Goal: Information Seeking & Learning: Learn about a topic

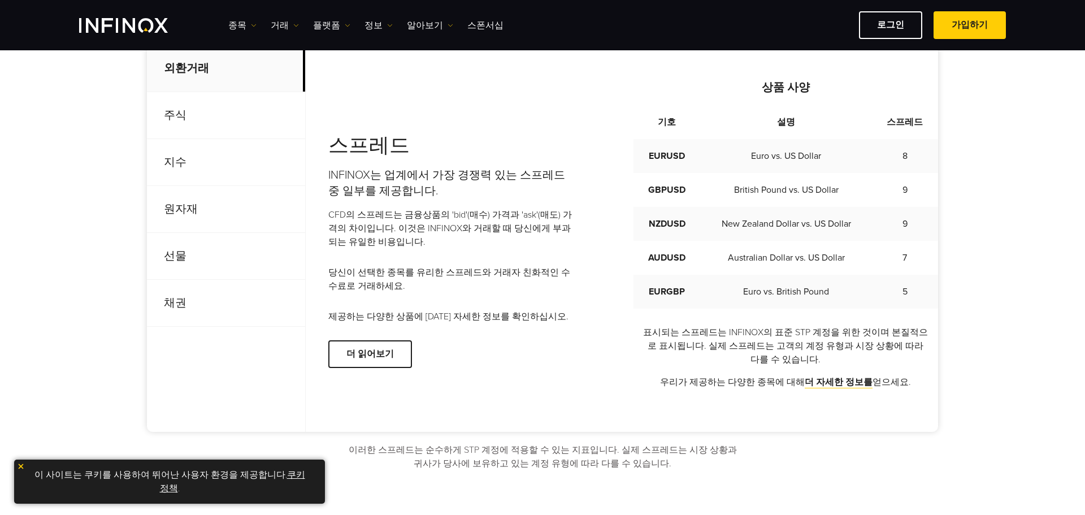
scroll to position [452, 0]
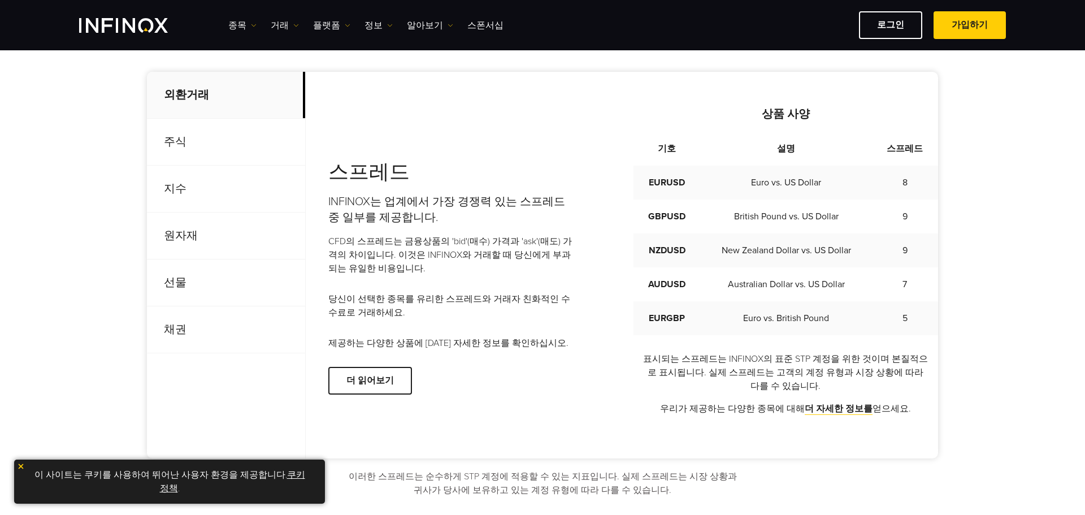
click at [224, 175] on p "지수" at bounding box center [226, 189] width 158 height 47
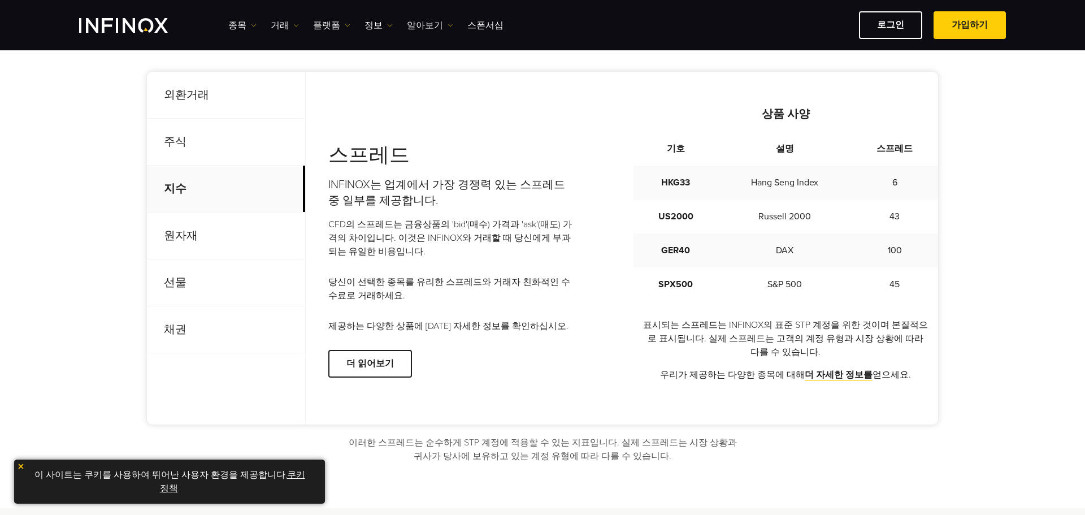
scroll to position [0, 0]
click at [202, 158] on p "주식" at bounding box center [226, 142] width 158 height 47
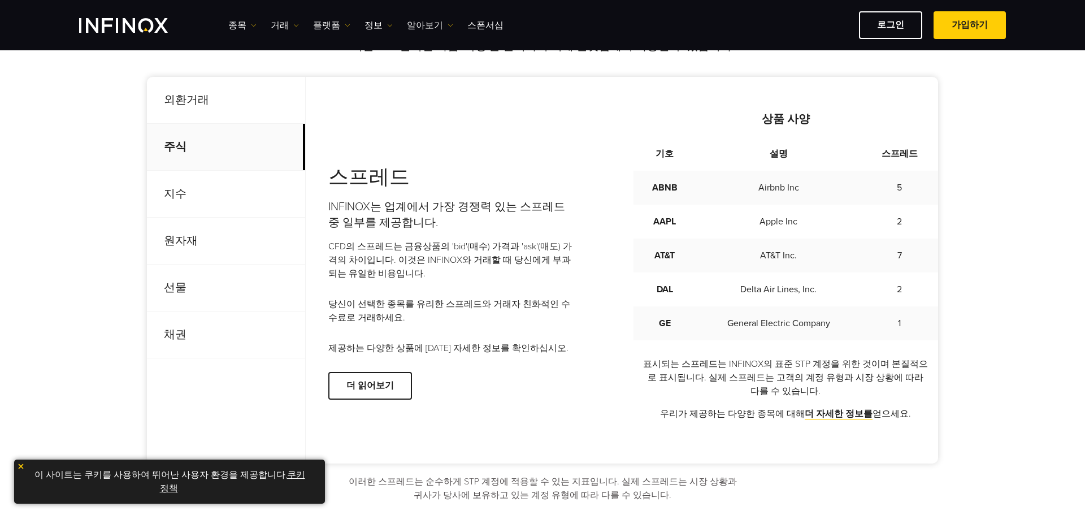
scroll to position [452, 0]
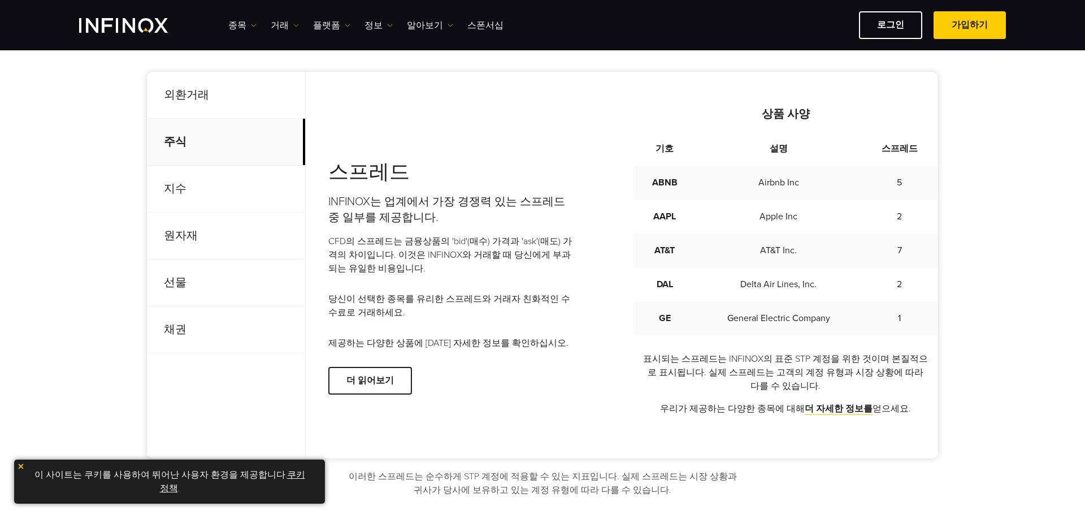
click at [225, 192] on p "지수" at bounding box center [226, 189] width 158 height 47
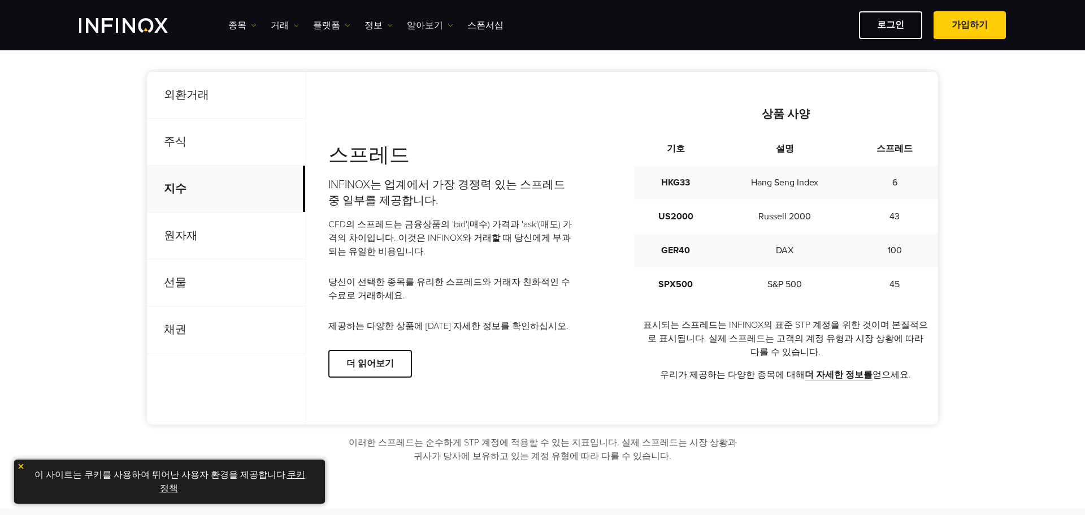
click at [209, 288] on p "선물" at bounding box center [226, 282] width 158 height 47
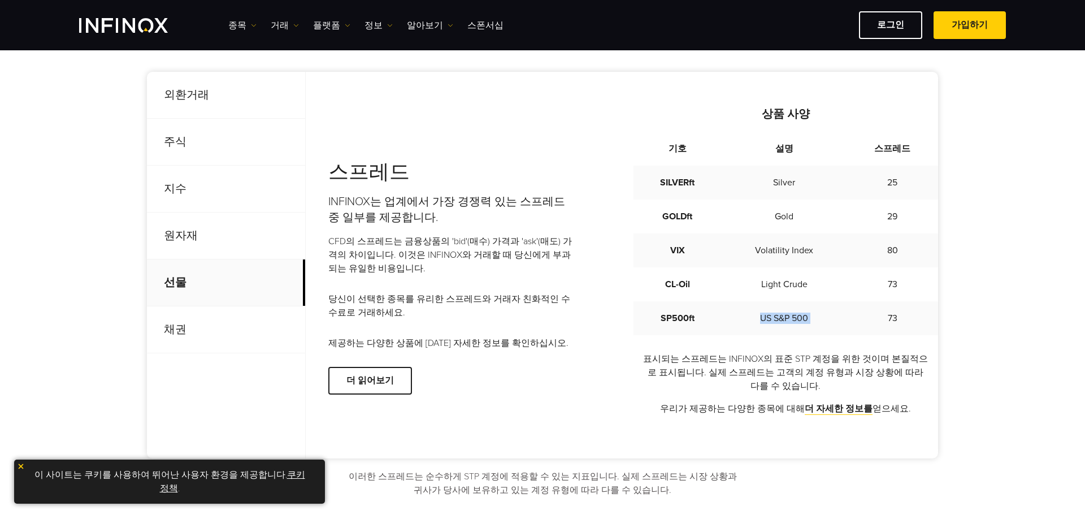
drag, startPoint x: 745, startPoint y: 319, endPoint x: 884, endPoint y: 320, distance: 139.0
click at [877, 318] on tr "SP500ft US S&P 500 73" at bounding box center [785, 318] width 305 height 34
click at [887, 322] on td "73" at bounding box center [892, 318] width 91 height 34
drag, startPoint x: 878, startPoint y: 319, endPoint x: 913, endPoint y: 318, distance: 35.0
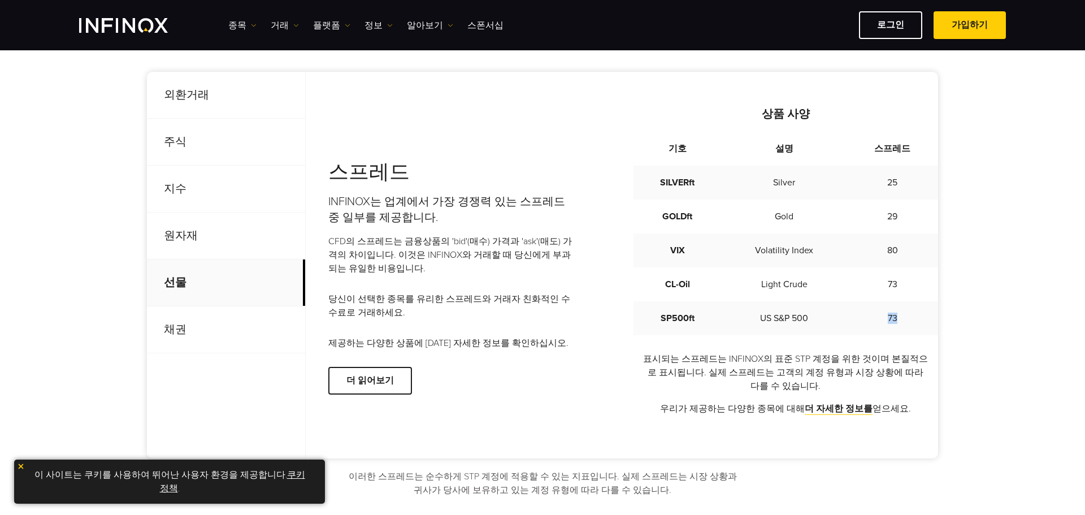
click at [913, 318] on td "73" at bounding box center [892, 318] width 91 height 34
drag, startPoint x: 883, startPoint y: 249, endPoint x: 897, endPoint y: 303, distance: 56.5
click at [896, 300] on tbody "SILVERft Silver 25 GOLDft Gold 29 VIX Volatility Index 80 CL-Oil Light Crude 73…" at bounding box center [785, 251] width 305 height 170
click at [898, 316] on td "73" at bounding box center [892, 318] width 91 height 34
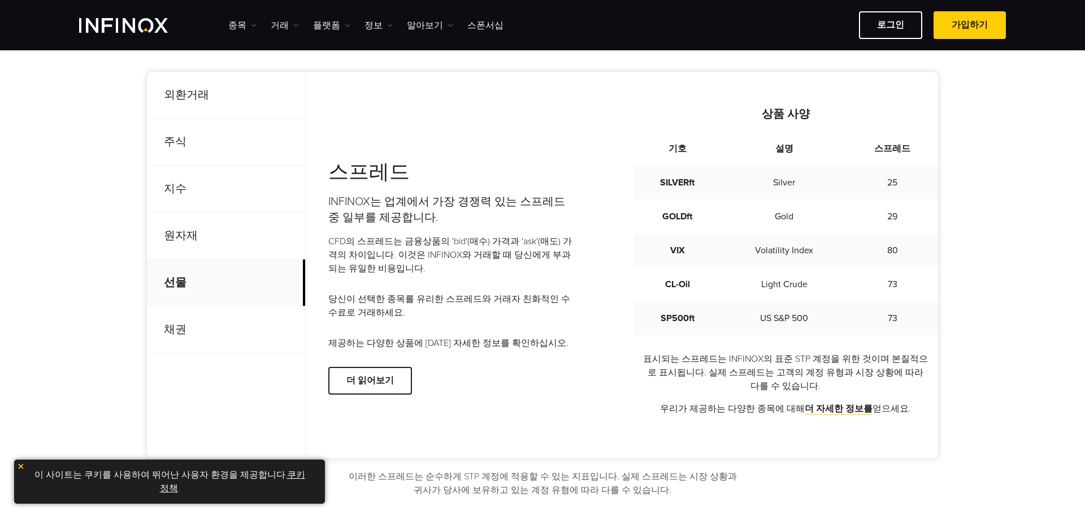
click at [186, 246] on p "원자재" at bounding box center [226, 235] width 158 height 47
click at [189, 185] on p "지수" at bounding box center [226, 189] width 158 height 47
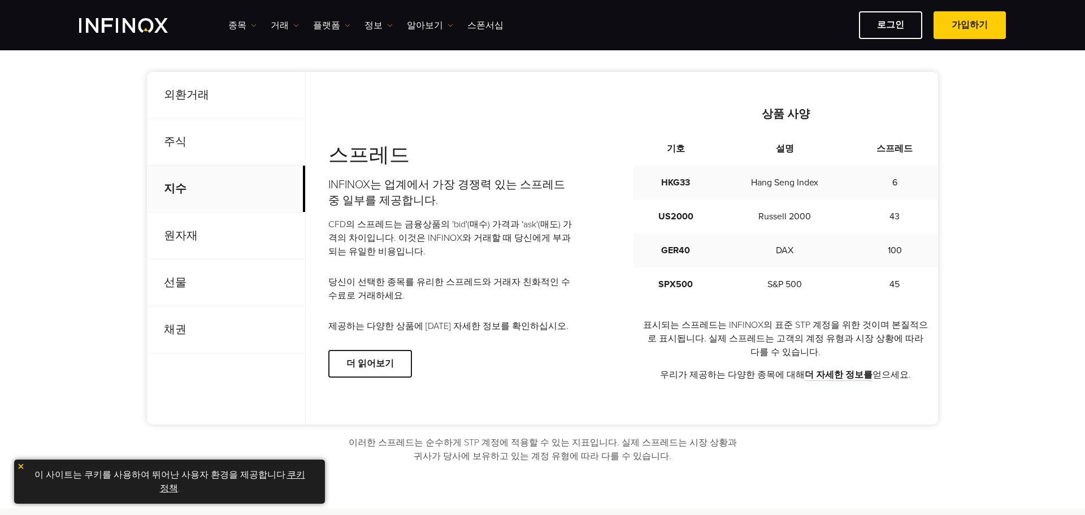
drag, startPoint x: 193, startPoint y: 243, endPoint x: 89, endPoint y: 227, distance: 104.6
click at [200, 233] on p "원자재" at bounding box center [226, 235] width 158 height 47
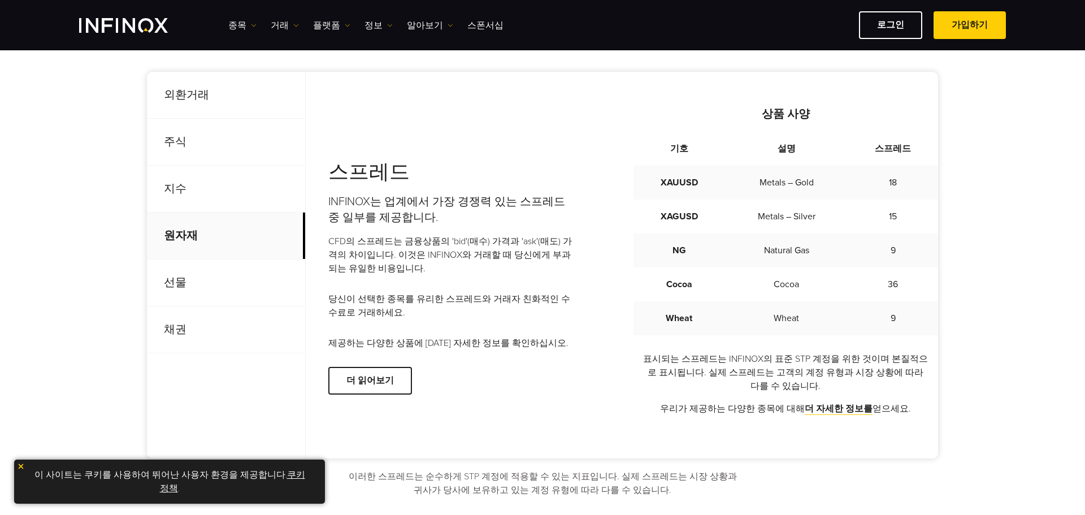
click at [200, 154] on p "주식" at bounding box center [226, 142] width 158 height 47
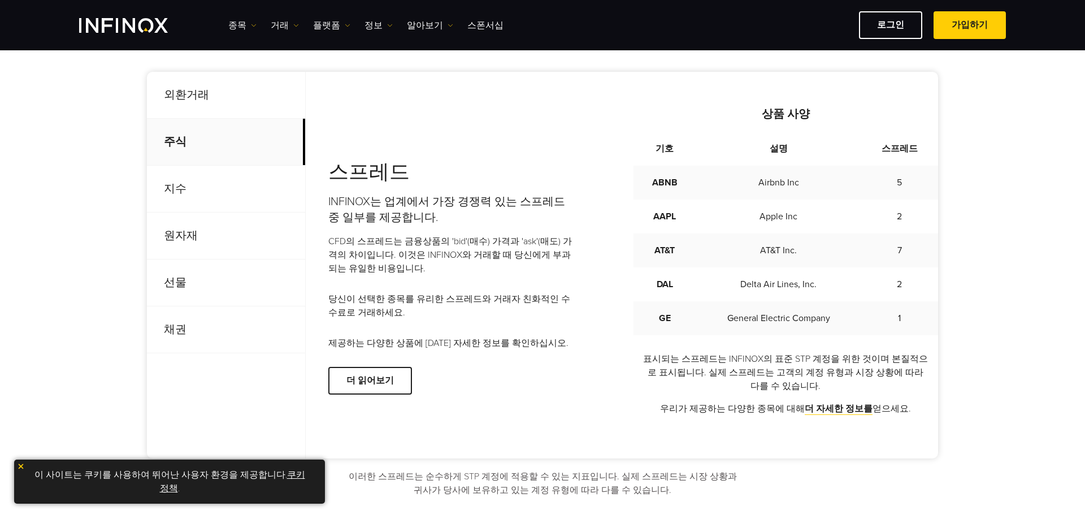
click at [201, 231] on p "원자재" at bounding box center [226, 235] width 158 height 47
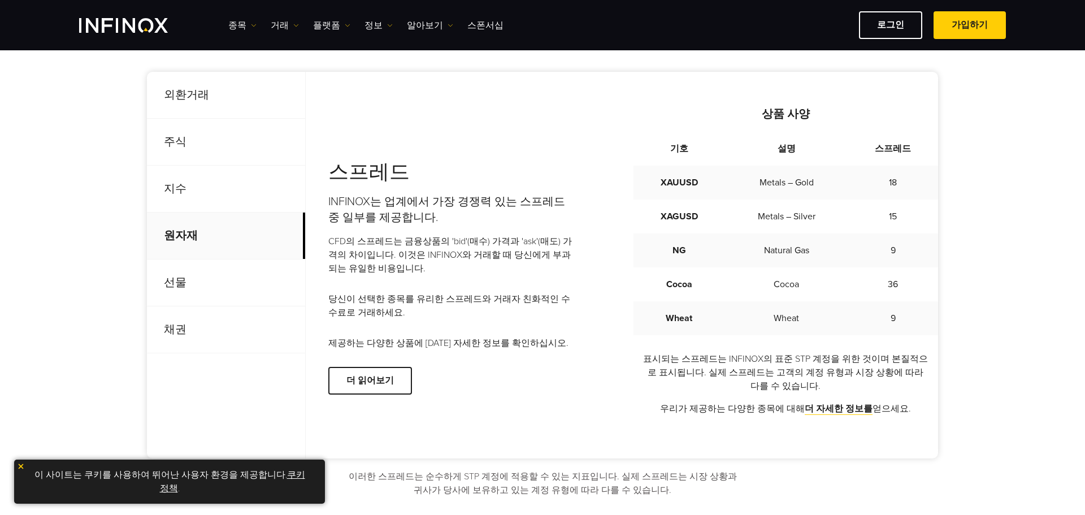
click at [197, 190] on p "지수" at bounding box center [226, 189] width 158 height 47
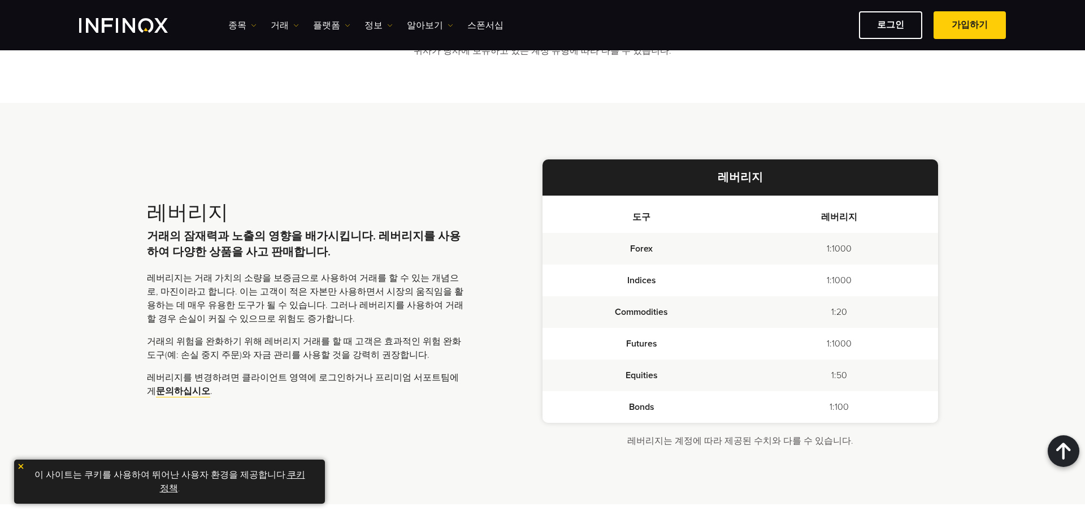
scroll to position [961, 0]
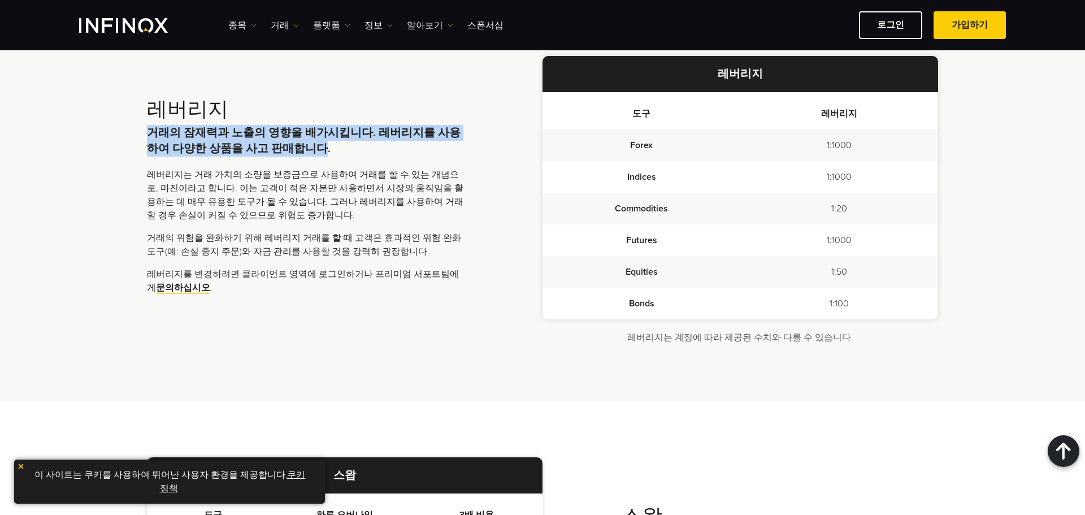
drag, startPoint x: 144, startPoint y: 126, endPoint x: 288, endPoint y: 156, distance: 146.6
click at [288, 156] on div "레버리지 거래의 잠재력과 노출의 영향을 배가시킵니다. 레버리지를 사용하여 다양한 상품을 사고 판매합니다. 레버리지는 거래 가치의 소량을 보증금…" at bounding box center [543, 200] width 814 height 288
click at [288, 156] on h4 "거래의 잠재력과 노출의 영향을 배가시킵니다. 레버리지를 사용하여 다양한 상품을 사고 판매합니다." at bounding box center [305, 141] width 316 height 32
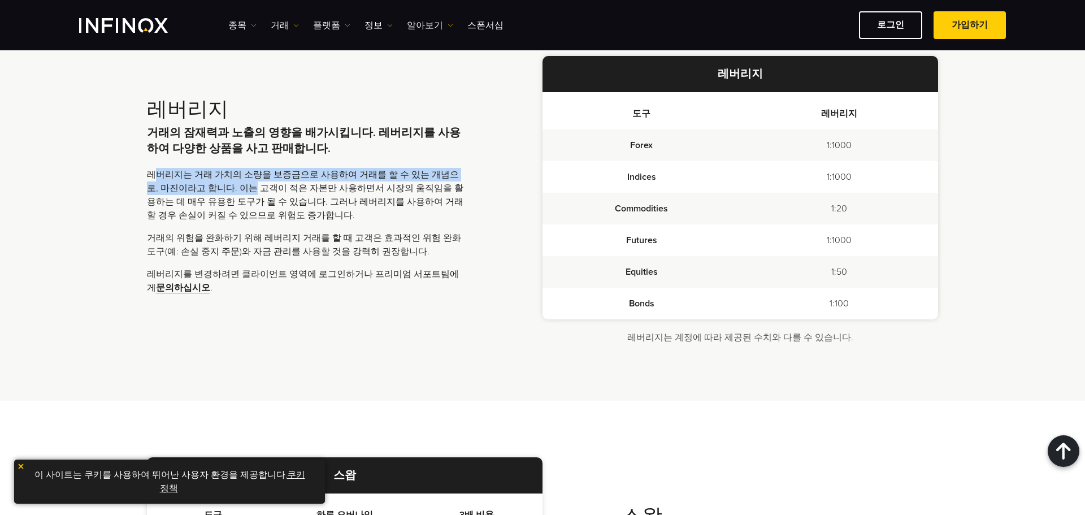
drag, startPoint x: 155, startPoint y: 171, endPoint x: 273, endPoint y: 192, distance: 119.8
click at [264, 190] on p "레버리지는 거래 가치의 소량을 보증금으로 사용하여 거래를 할 수 있는 개념으로, 마진이라고 합니다. 이는 고객이 적은 자본만 사용하면서 시장의…" at bounding box center [305, 195] width 316 height 54
click at [283, 193] on p "레버리지는 거래 가치의 소량을 보증금으로 사용하여 거래를 할 수 있는 개념으로, 마진이라고 합니다. 이는 고객이 적은 자본만 사용하면서 시장의…" at bounding box center [305, 195] width 316 height 54
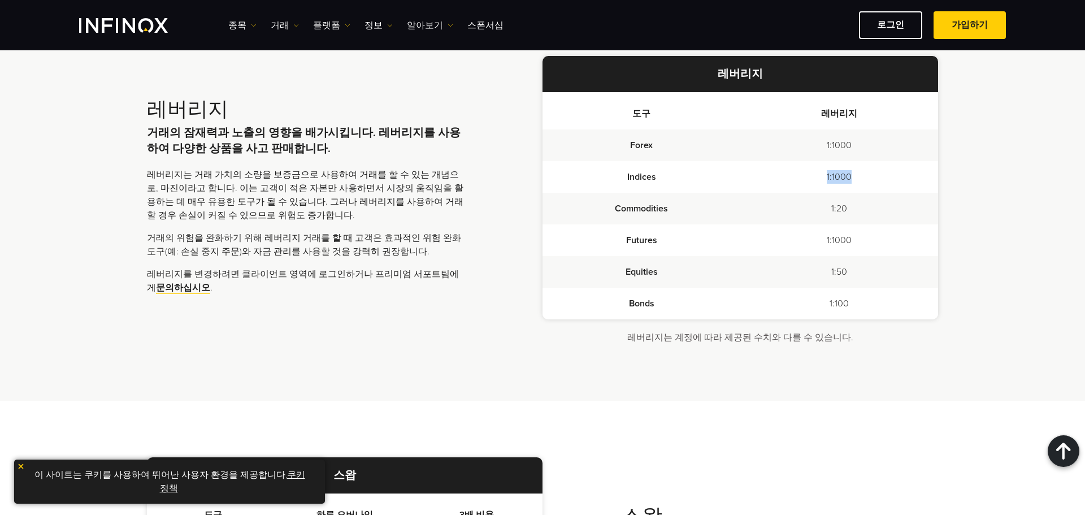
drag, startPoint x: 819, startPoint y: 179, endPoint x: 874, endPoint y: 185, distance: 55.1
click at [874, 185] on td "1:1000" at bounding box center [839, 177] width 198 height 32
click at [870, 162] on td "1:1000" at bounding box center [839, 177] width 198 height 32
drag, startPoint x: 853, startPoint y: 144, endPoint x: 767, endPoint y: 145, distance: 85.3
click at [767, 145] on td "1:1000" at bounding box center [839, 145] width 198 height 32
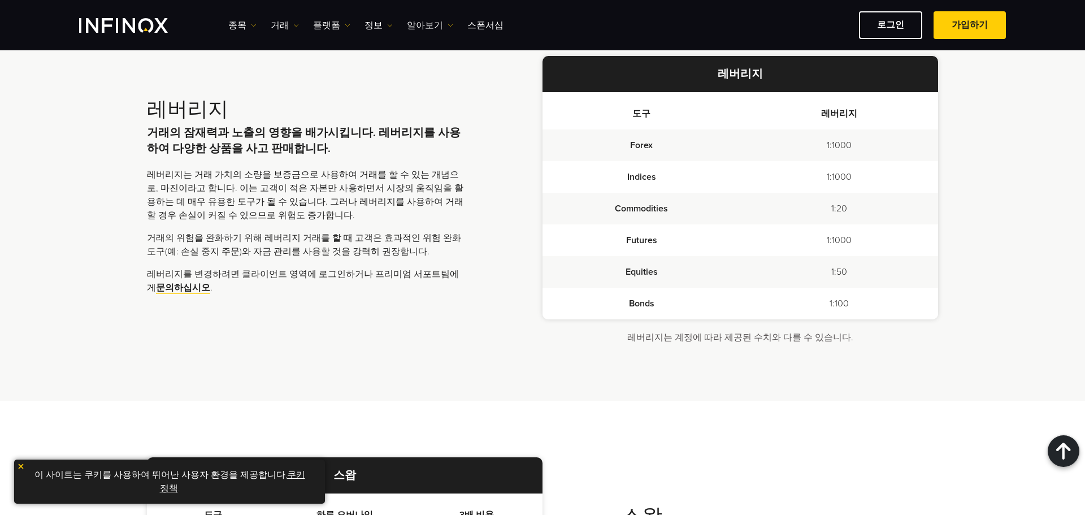
click at [820, 341] on p "레버리지는 계정에 따라 제공된 수치와 다를 수 있습니다." at bounding box center [740, 338] width 389 height 14
drag, startPoint x: 866, startPoint y: 304, endPoint x: 801, endPoint y: 185, distance: 135.3
click at [801, 185] on tbody "Forex 1:1000 Indices 1:1000 Commodities 1:20 Futures 1:1000 Equities 1:50 Bonds…" at bounding box center [740, 224] width 396 height 190
click at [844, 213] on td "1:20" at bounding box center [839, 209] width 198 height 32
drag, startPoint x: 823, startPoint y: 206, endPoint x: 864, endPoint y: 209, distance: 40.8
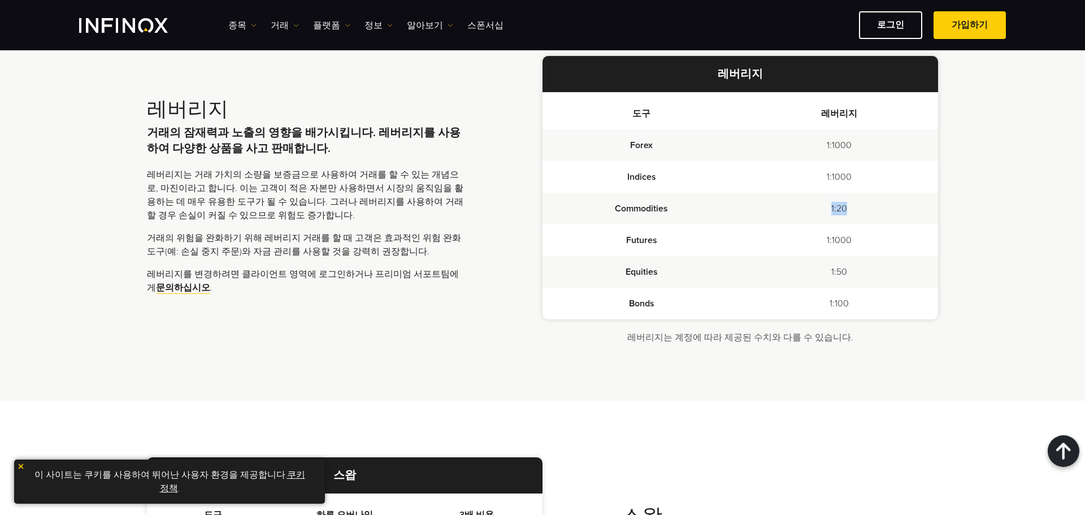
click at [864, 209] on td "1:20" at bounding box center [839, 209] width 198 height 32
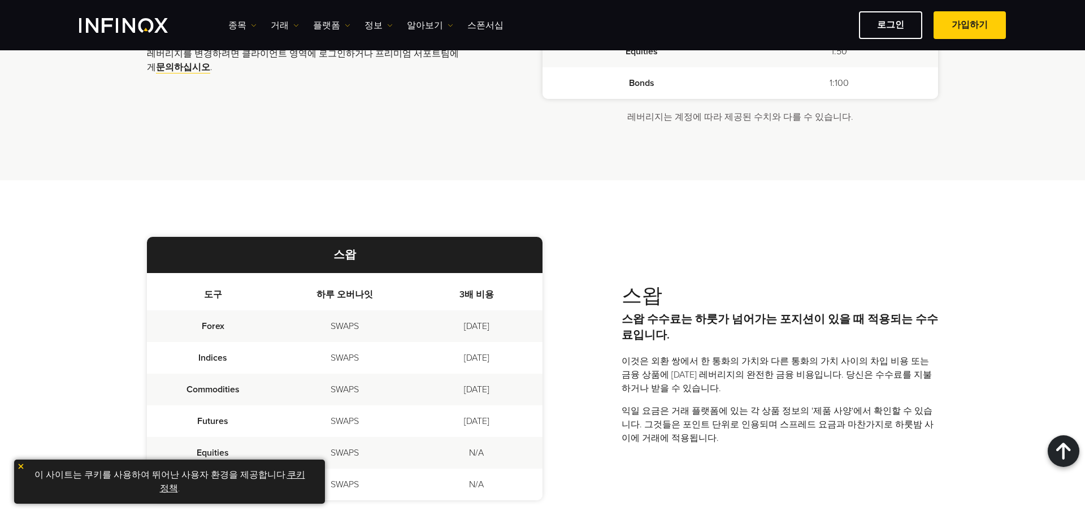
scroll to position [1300, 0]
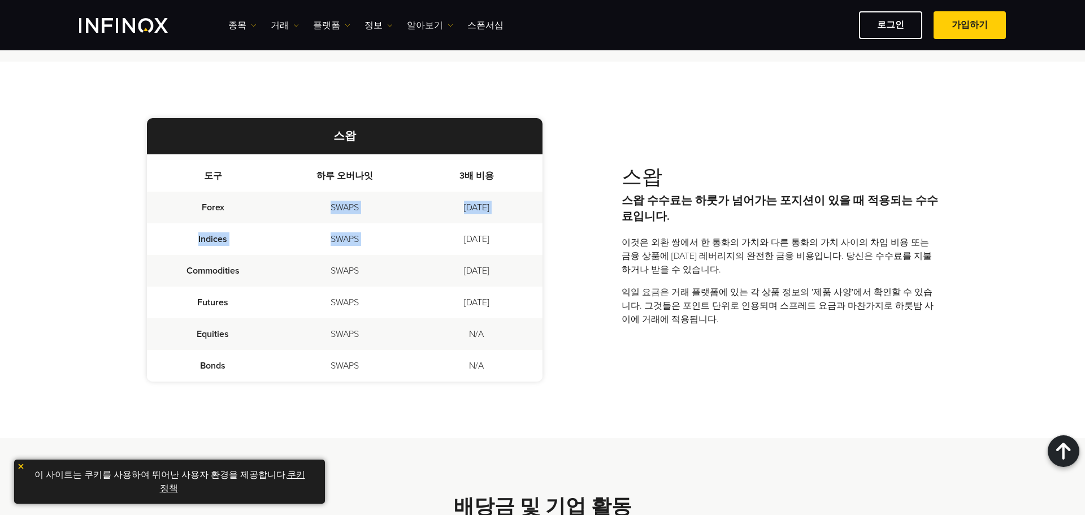
drag, startPoint x: 319, startPoint y: 198, endPoint x: 464, endPoint y: 226, distance: 148.5
click at [464, 226] on tbody "Forex SWAPS [DATE] Indices SWAPS [DATE] Commodities SWAPS [DATE] Futures SWAPS …" at bounding box center [345, 287] width 396 height 190
click at [496, 240] on td "[DATE]" at bounding box center [477, 239] width 132 height 32
drag, startPoint x: 503, startPoint y: 207, endPoint x: 451, endPoint y: 206, distance: 52.0
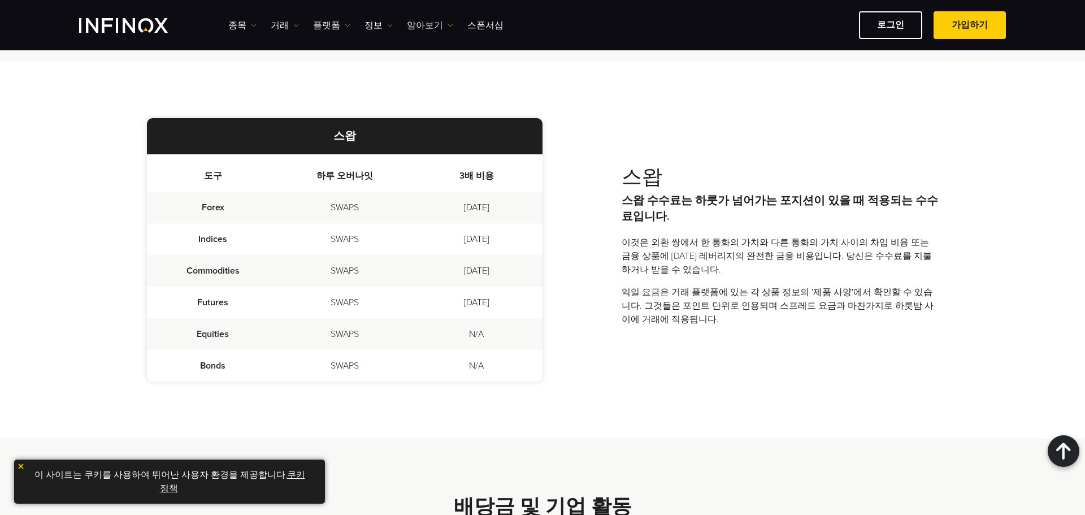
click at [450, 206] on td "[DATE]" at bounding box center [477, 208] width 132 height 32
click at [510, 229] on td "[DATE]" at bounding box center [477, 239] width 132 height 32
click at [373, 214] on td "SWAPS" at bounding box center [345, 208] width 132 height 32
click at [379, 216] on td "SWAPS" at bounding box center [345, 208] width 132 height 32
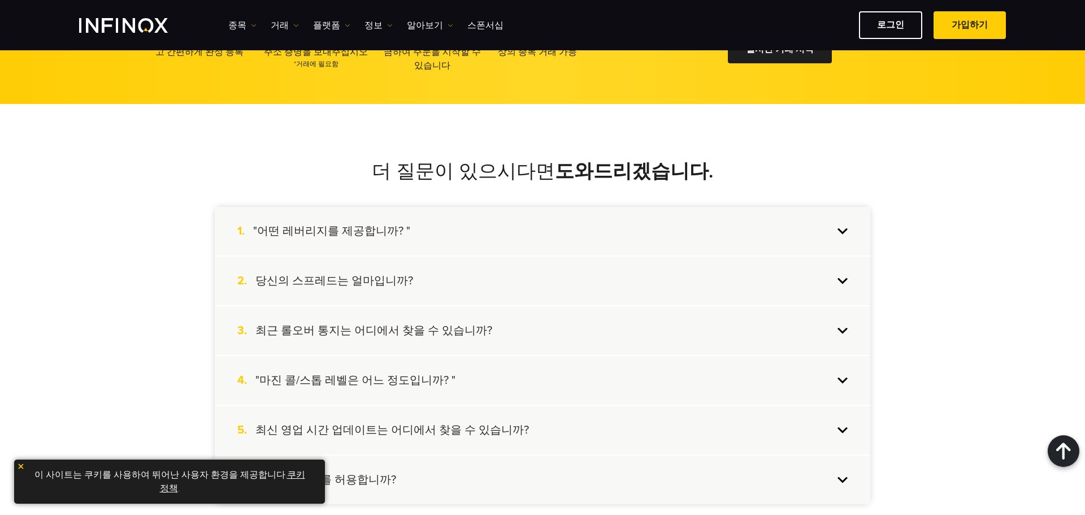
scroll to position [2995, 0]
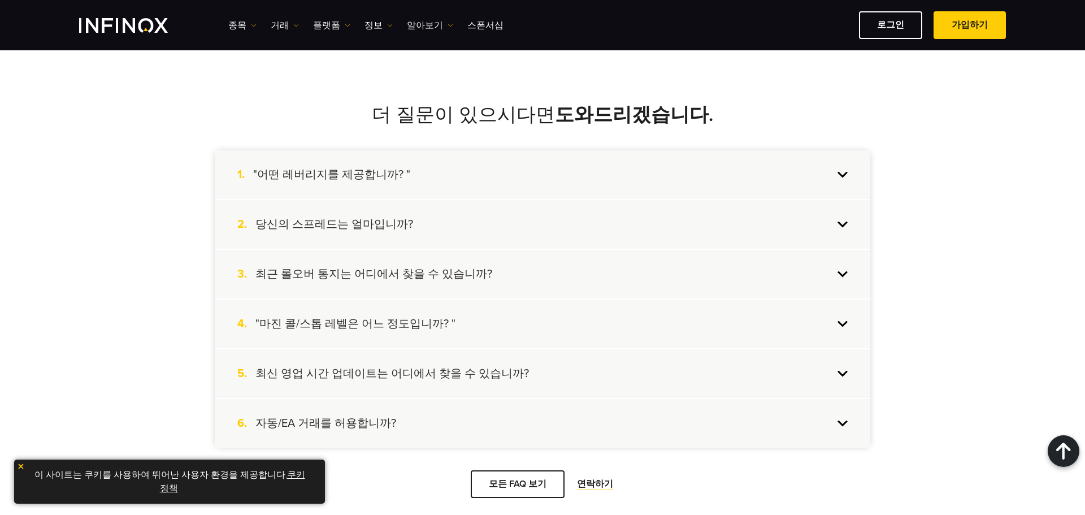
click at [339, 176] on h4 ""어떤 레버리지를 제공합니까? "" at bounding box center [331, 174] width 157 height 15
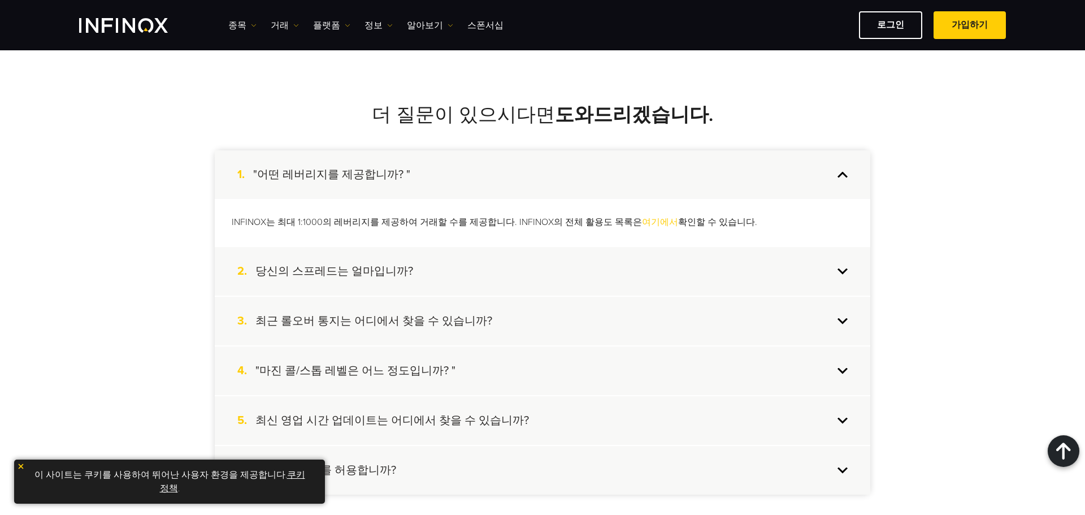
drag, startPoint x: 746, startPoint y: 224, endPoint x: 231, endPoint y: 229, distance: 515.3
click at [231, 229] on div "INFINOX는 최대 1:1000의 레버리지를 제공하여 거래할 수를 제공합니다. INFINOX의 전체 활용도 목록은 여기에서 확인할 수 있습니…" at bounding box center [542, 222] width 655 height 47
click at [332, 223] on p "INFINOX는 최대 1:1000의 레버리지를 제공하여 거래할 수를 제공합니다. INFINOX의 전체 활용도 목록은 여기에서 확인할 수 있습니…" at bounding box center [543, 222] width 622 height 13
click at [346, 223] on p "INFINOX는 최대 1:1000의 레버리지를 제공하여 거래할 수를 제공합니다. INFINOX의 전체 활용도 목록은 여기에서 확인할 수 있습니…" at bounding box center [543, 222] width 622 height 13
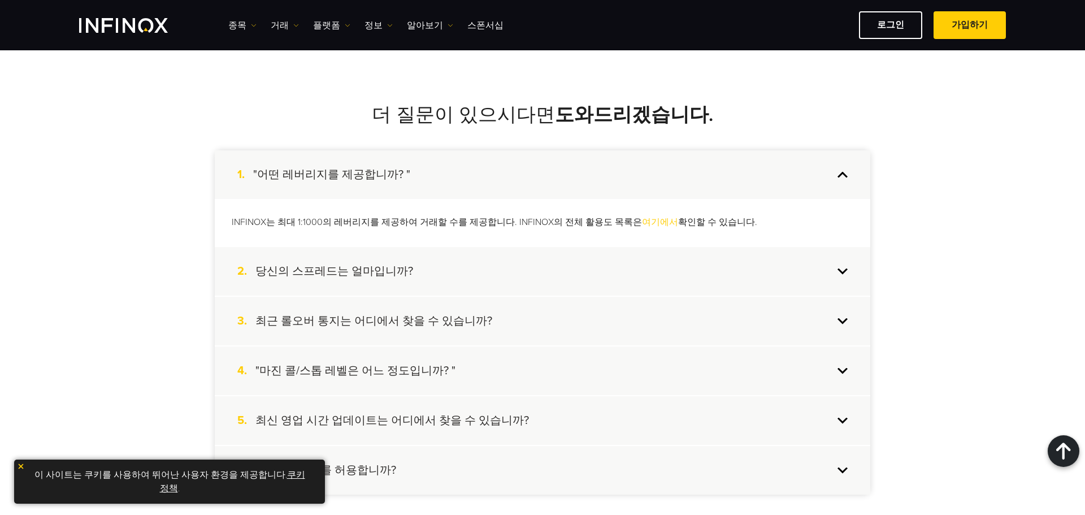
click at [836, 281] on div "2. 당신의 스프레드는 얼마입니까?" at bounding box center [542, 271] width 655 height 49
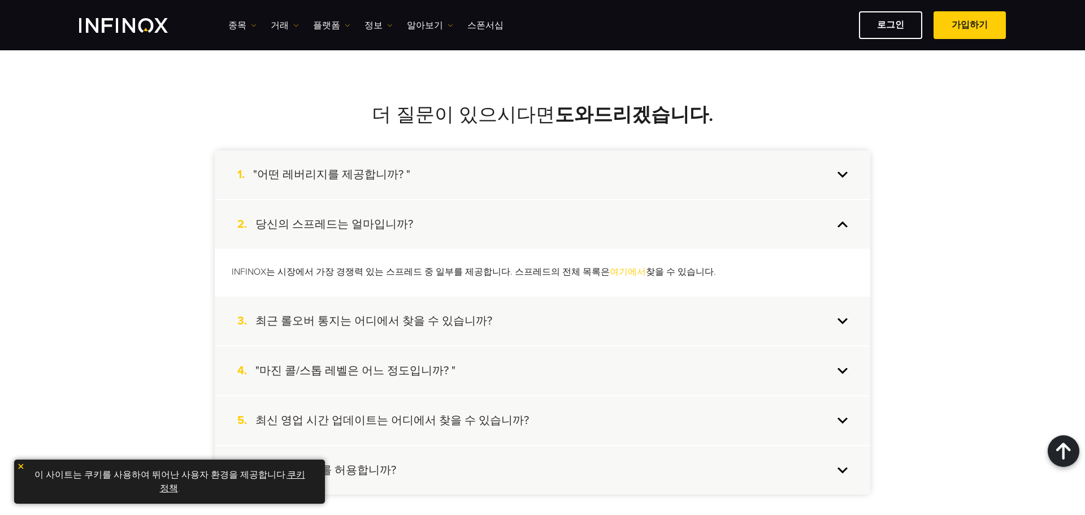
click at [828, 326] on div "3. 최근 롤오버 통지는 어디에서 찾을 수 있습니까?" at bounding box center [542, 321] width 655 height 49
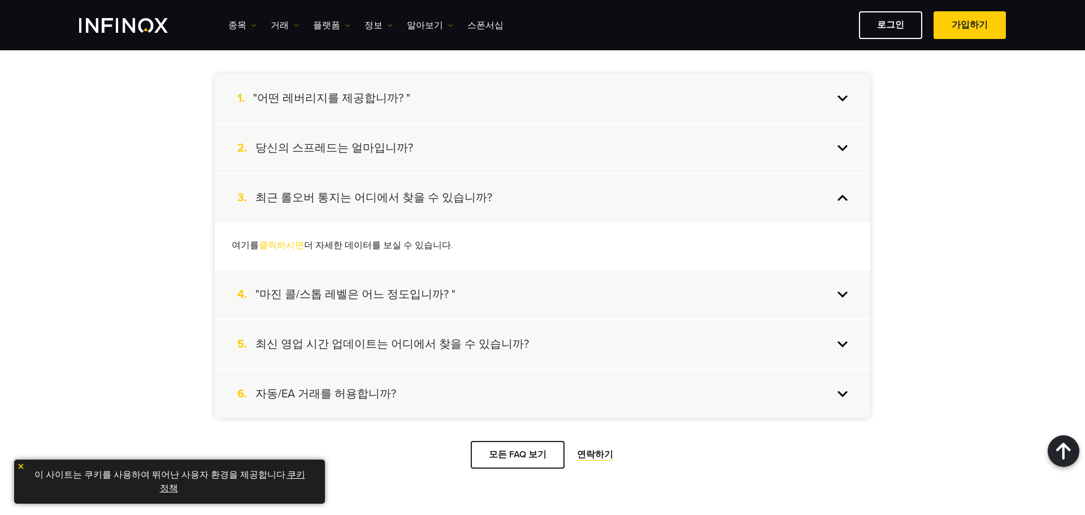
scroll to position [3164, 0]
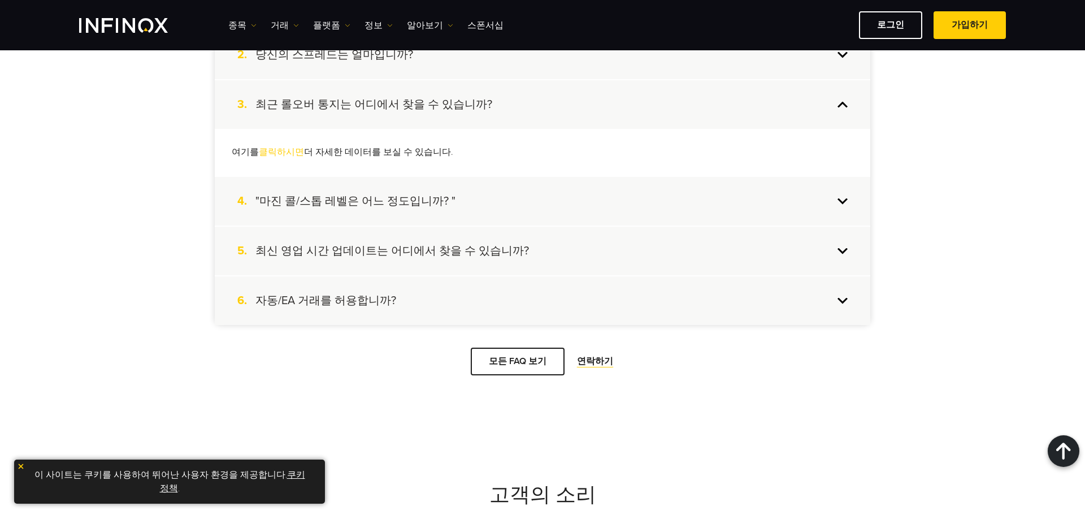
click at [841, 212] on div "4. "마진 콜/스톱 레벨은 어느 정도입니까? "" at bounding box center [542, 201] width 655 height 49
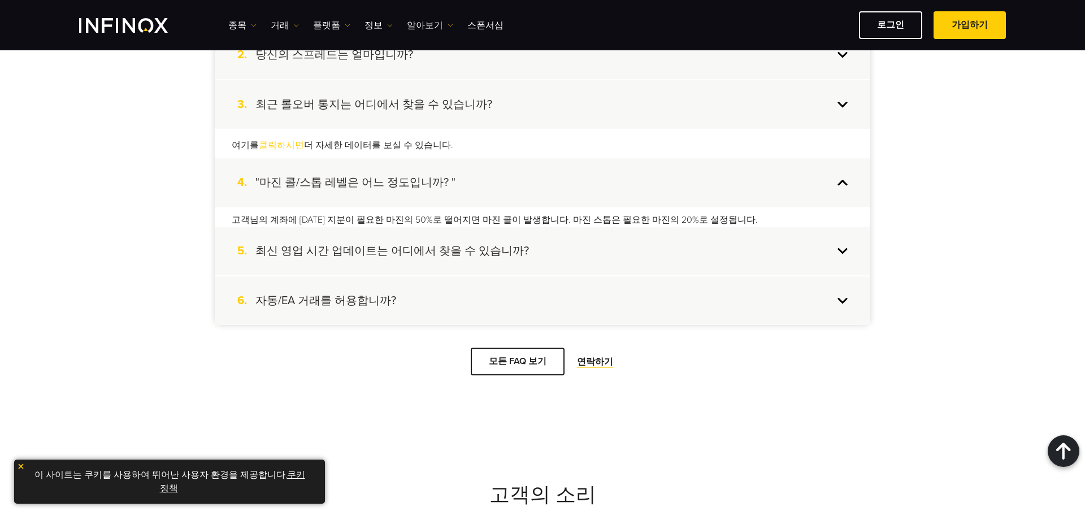
scroll to position [0, 0]
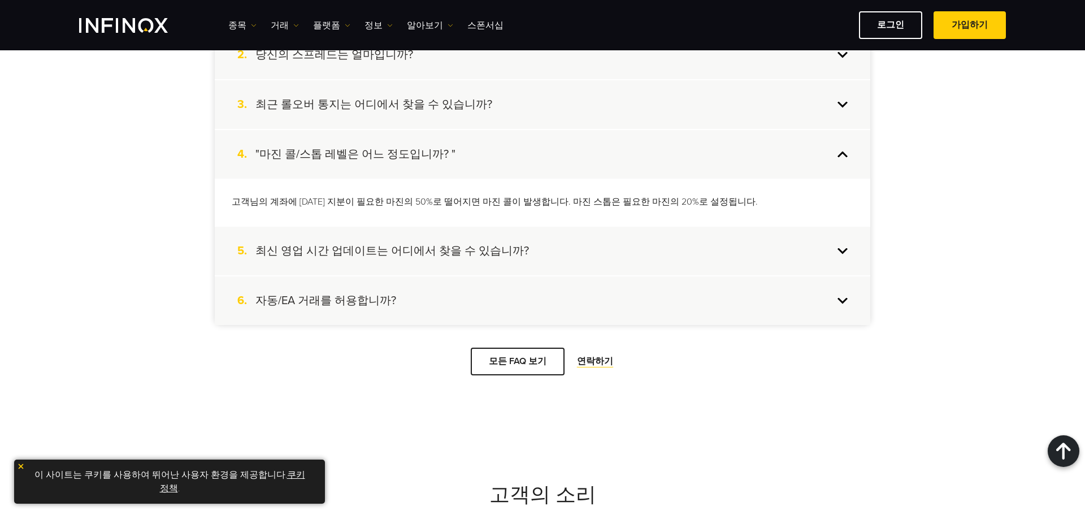
click at [840, 253] on div "5. 최신 영업 시간 업데이트는 어디에서 찾을 수 있습니까?" at bounding box center [542, 251] width 655 height 49
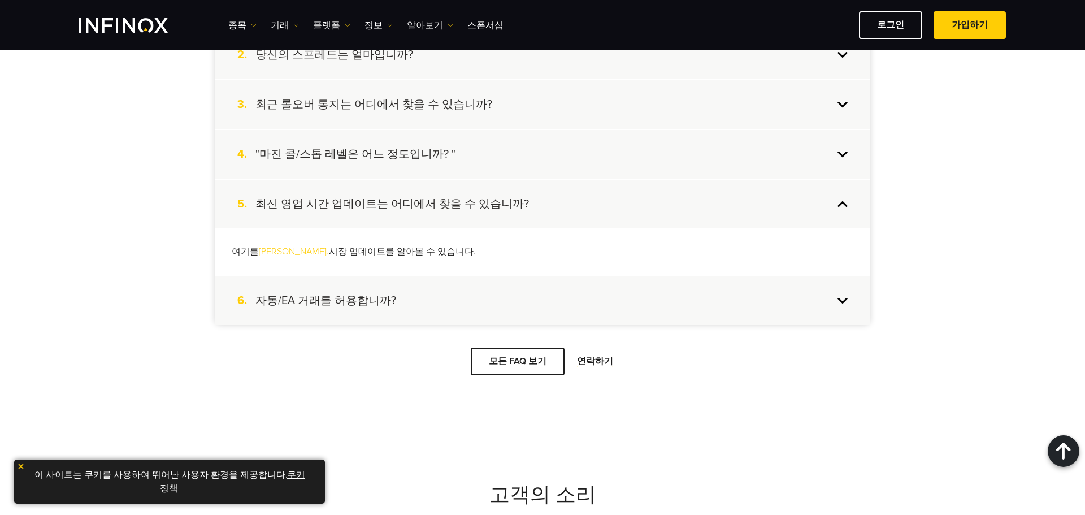
click at [852, 302] on div "6. 자동/EA 거래를 허용합니까?" at bounding box center [542, 300] width 655 height 49
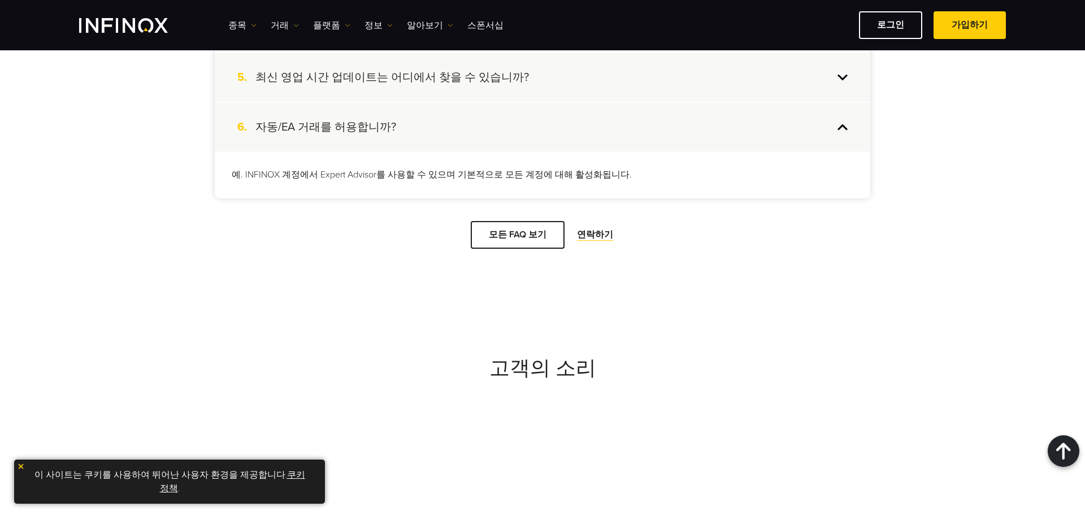
scroll to position [3390, 0]
